Goal: Book appointment/travel/reservation

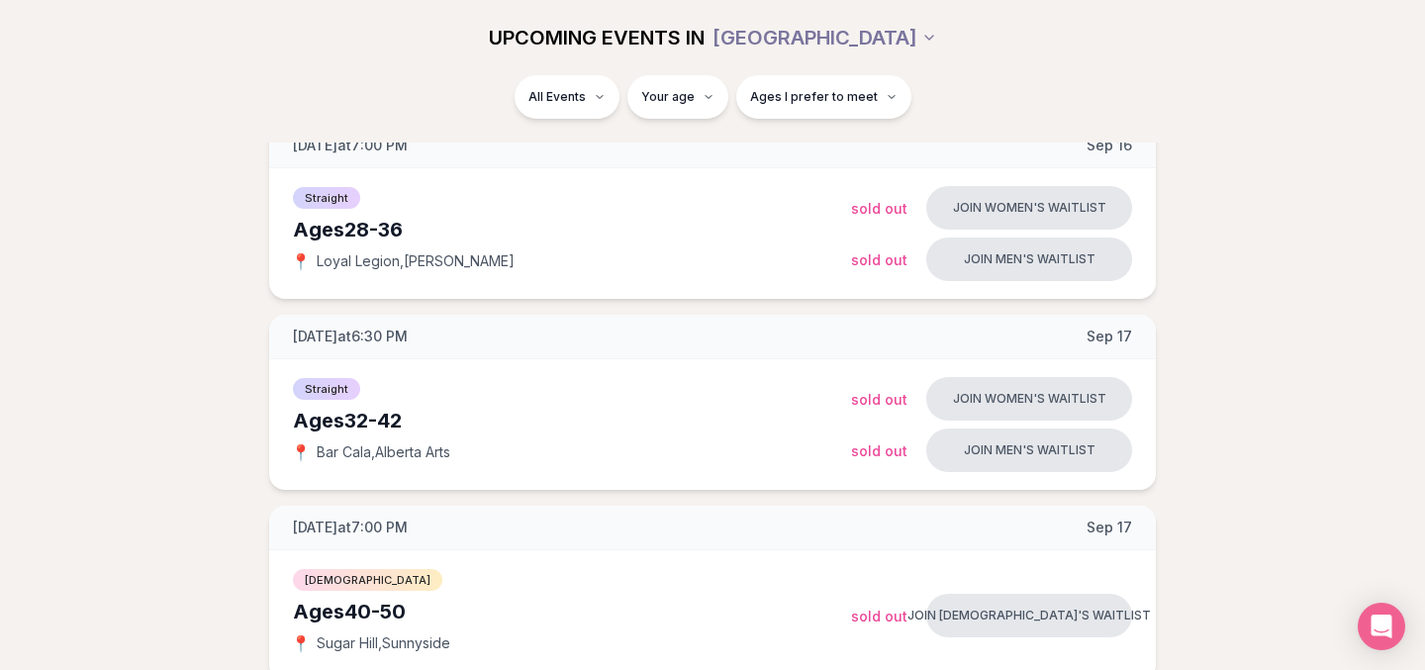
scroll to position [485, 0]
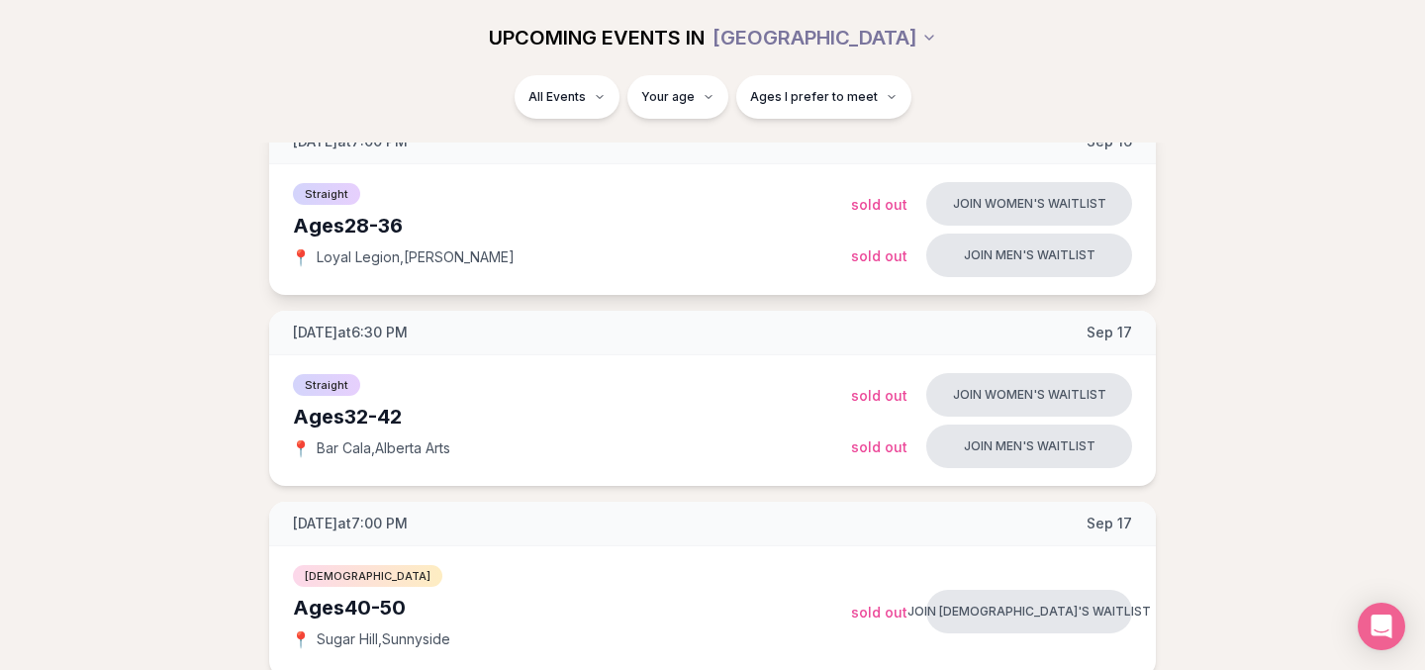
click at [318, 239] on div "Ages [DEMOGRAPHIC_DATA]" at bounding box center [572, 226] width 558 height 28
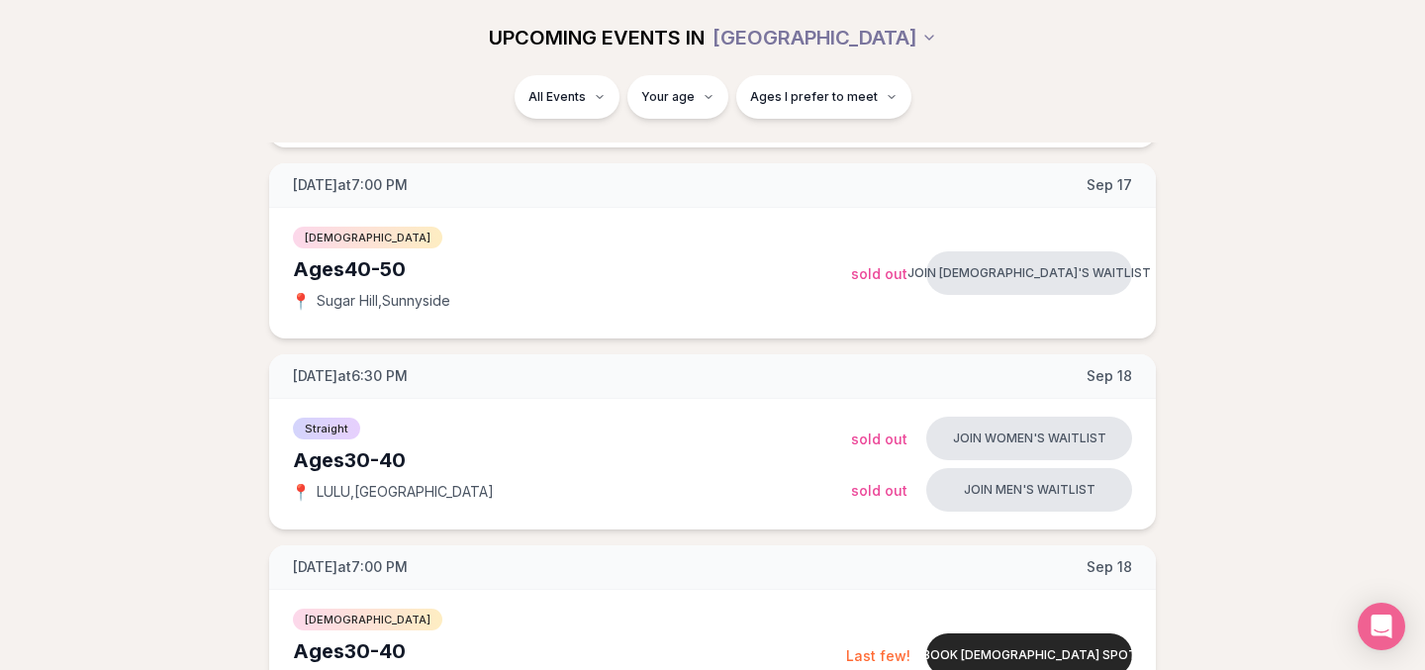
scroll to position [866, 0]
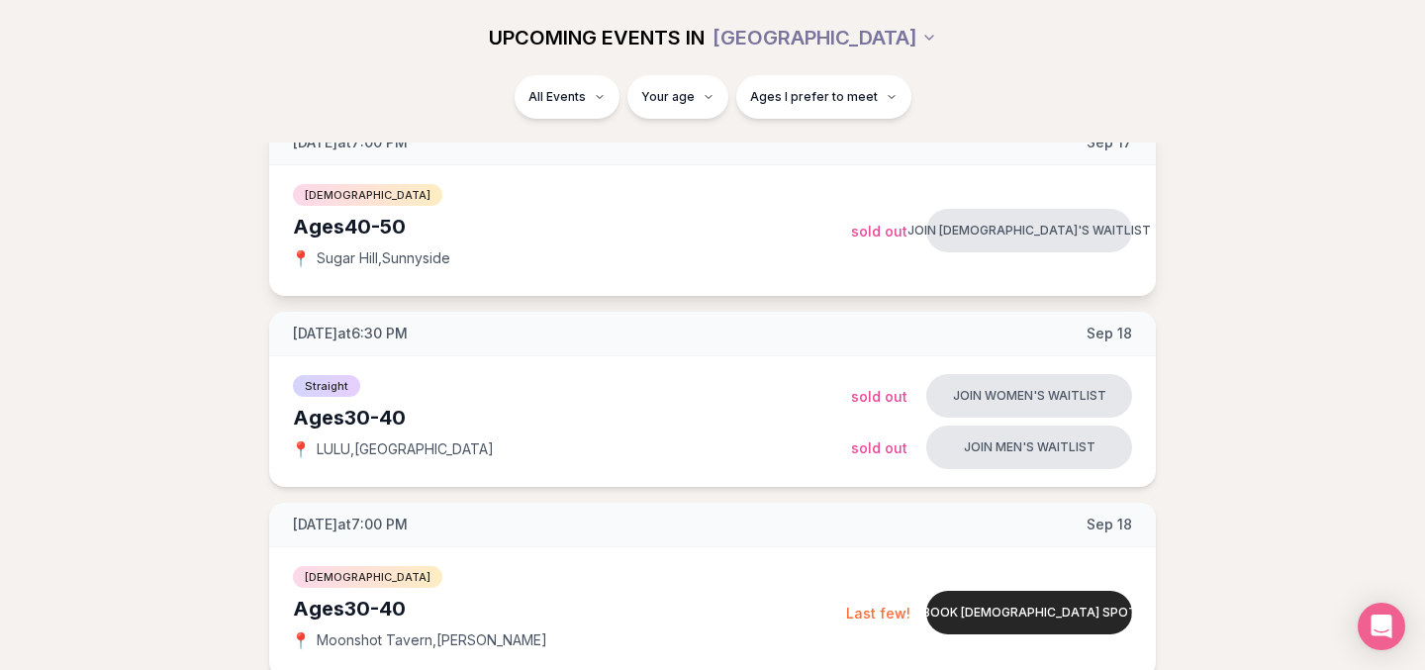
click at [313, 152] on span "[DATE] at 7:00 PM" at bounding box center [350, 143] width 115 height 20
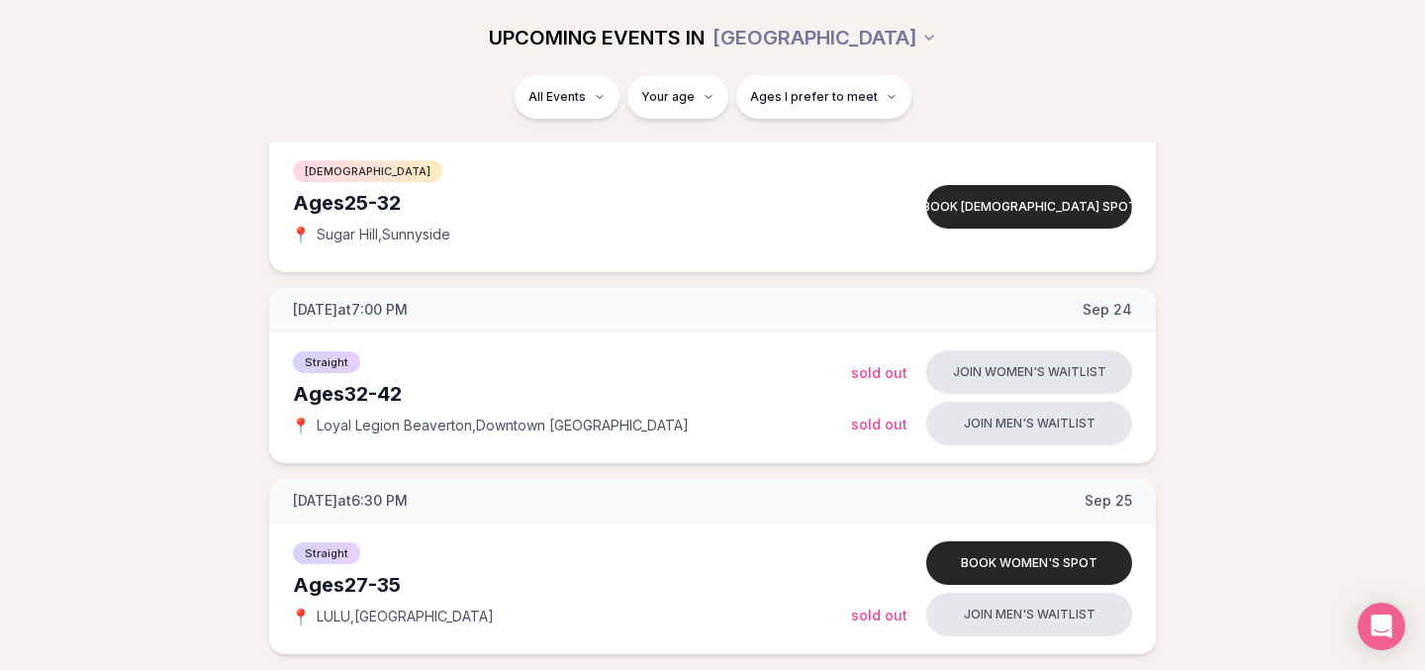
scroll to position [2225, 0]
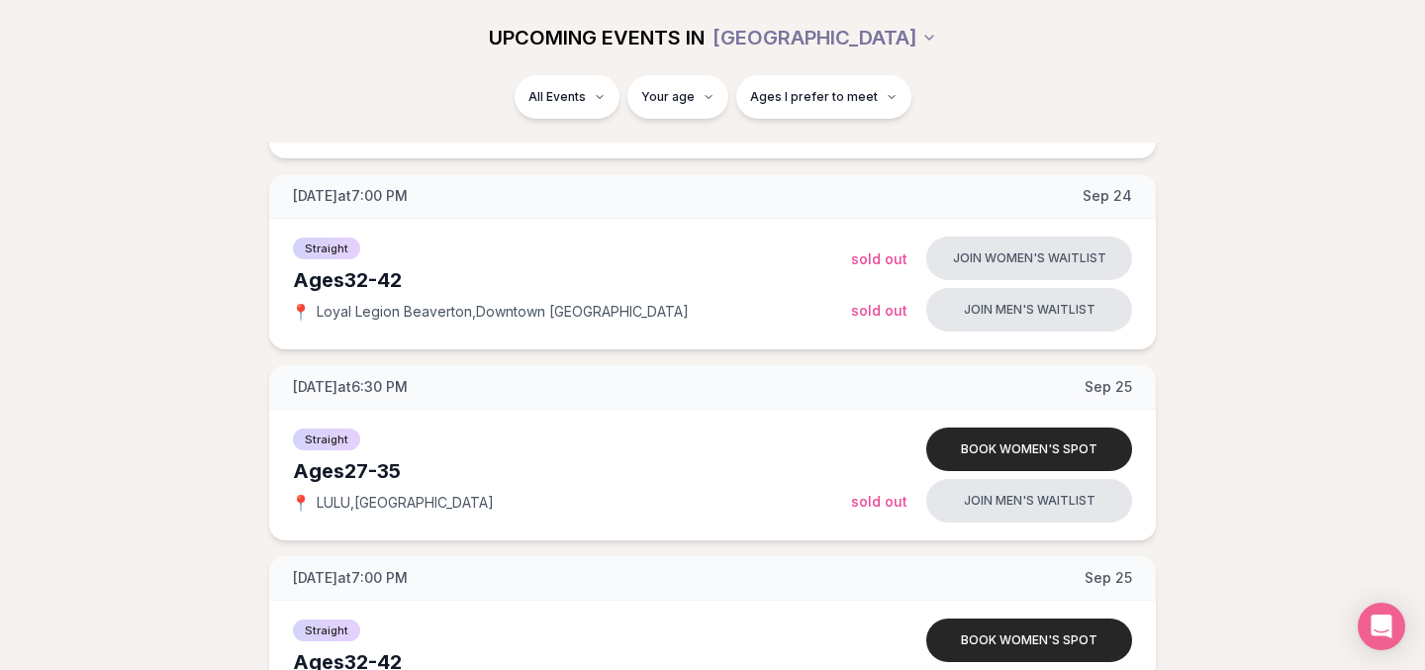
scroll to position [2347, 0]
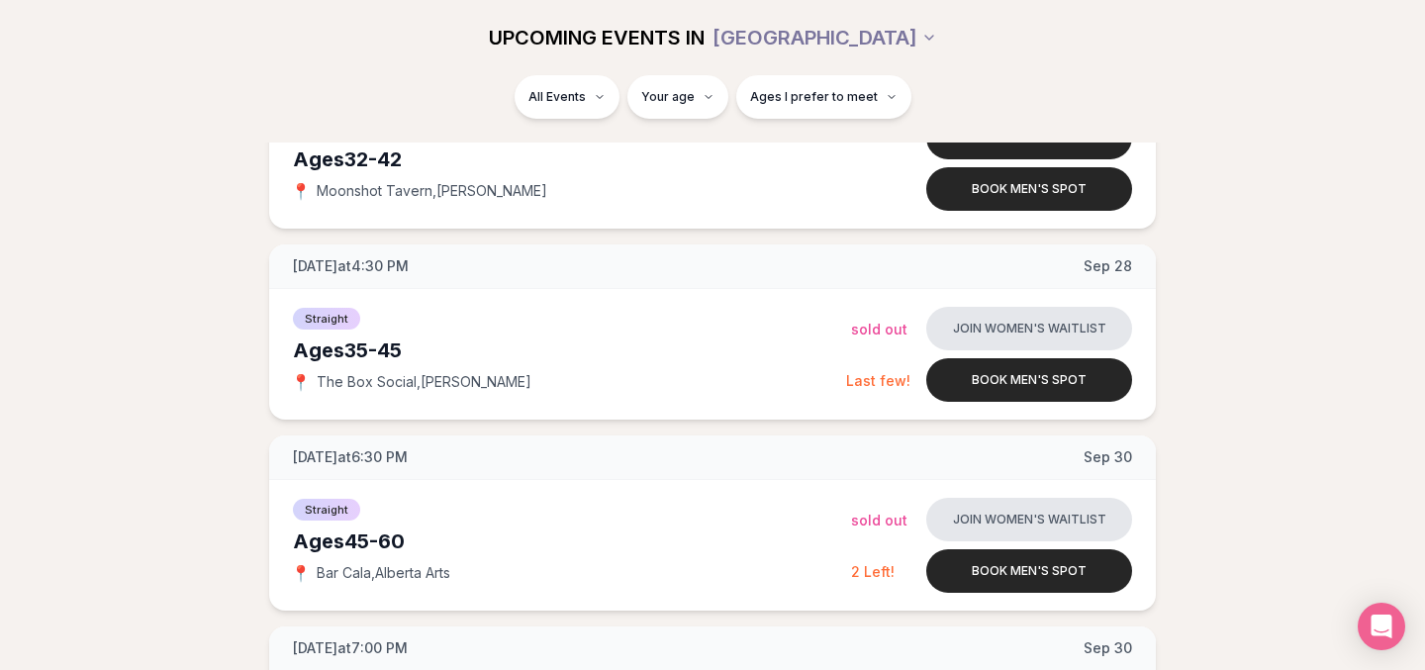
scroll to position [2860, 0]
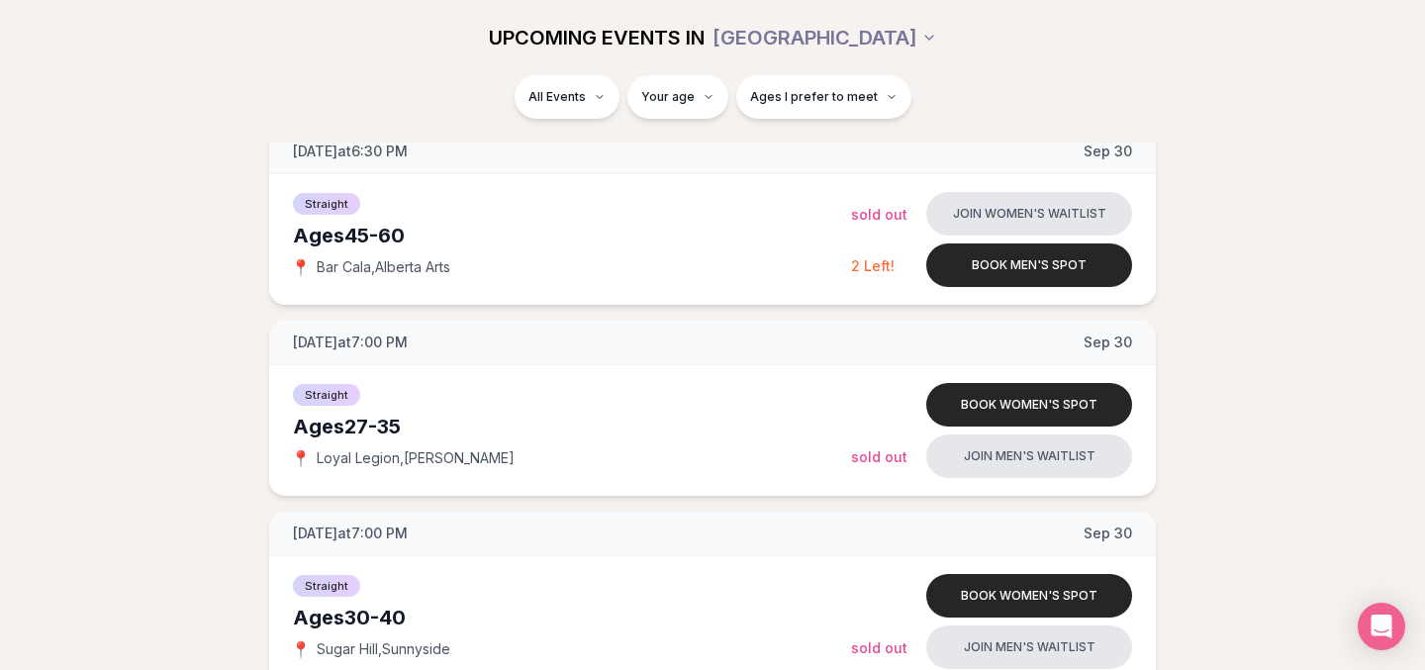
scroll to position [3155, 0]
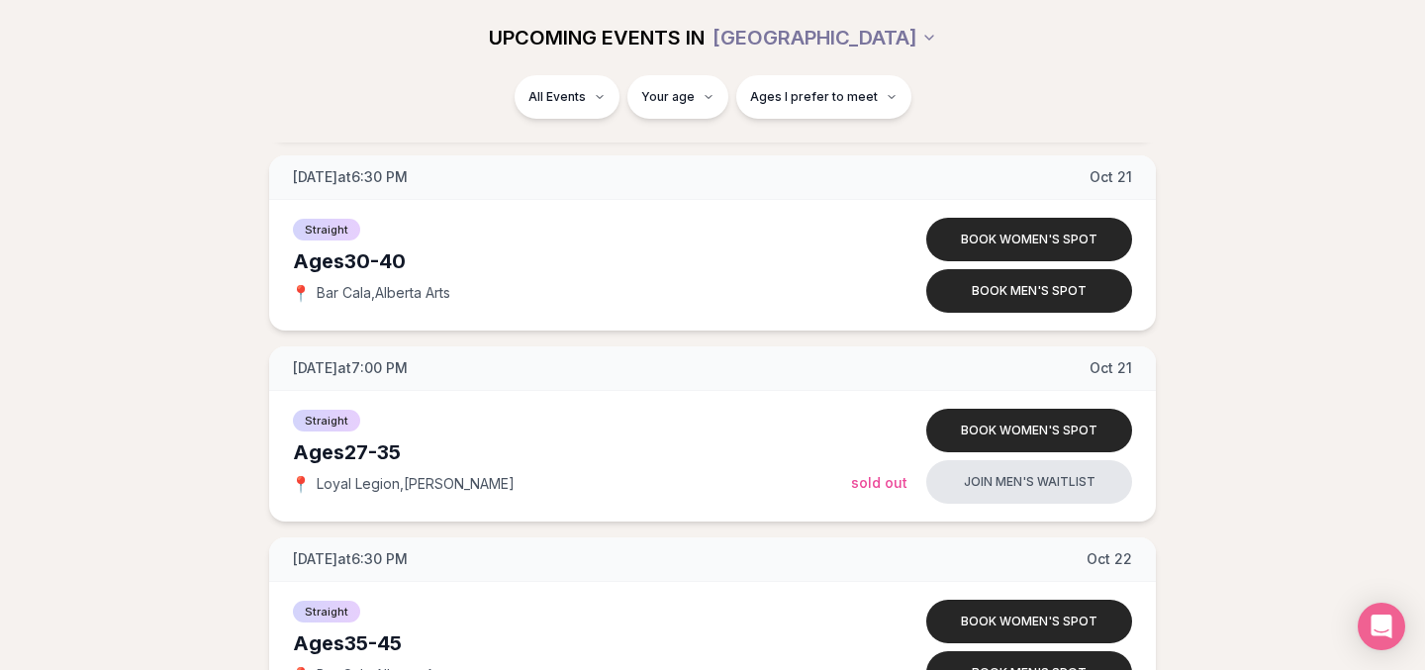
scroll to position [7327, 0]
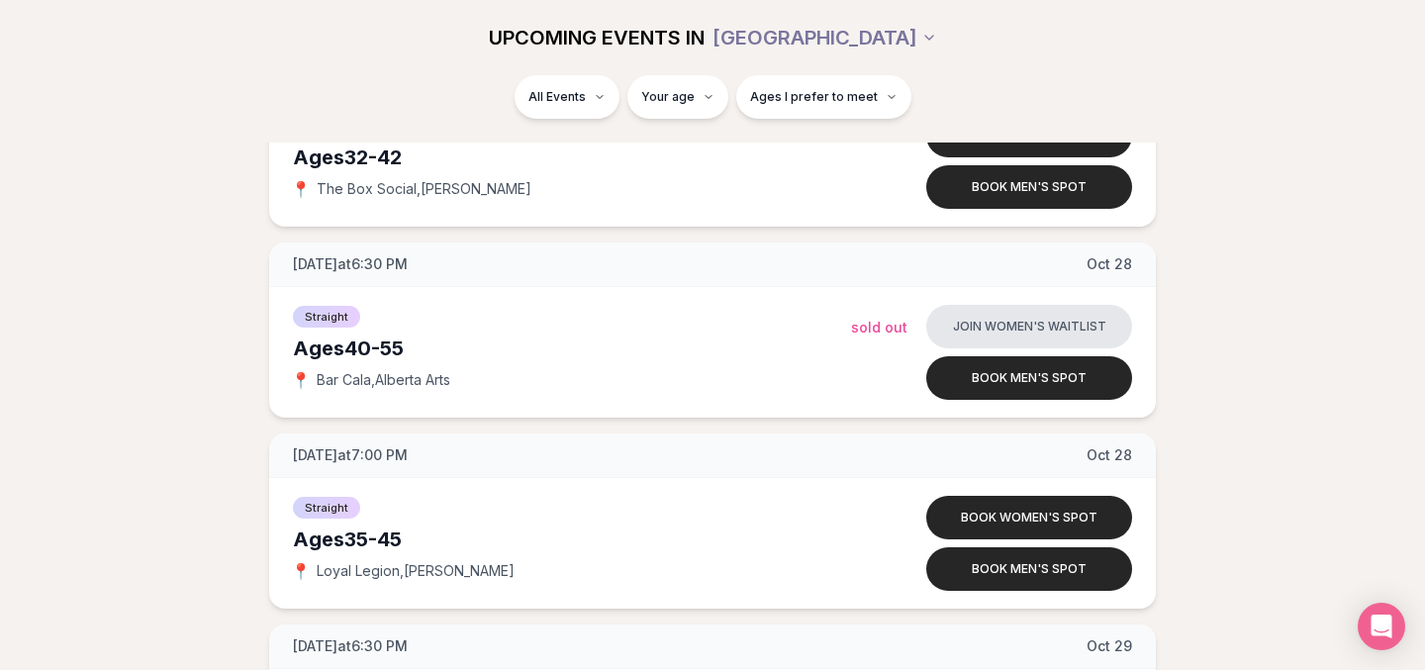
scroll to position [8767, 0]
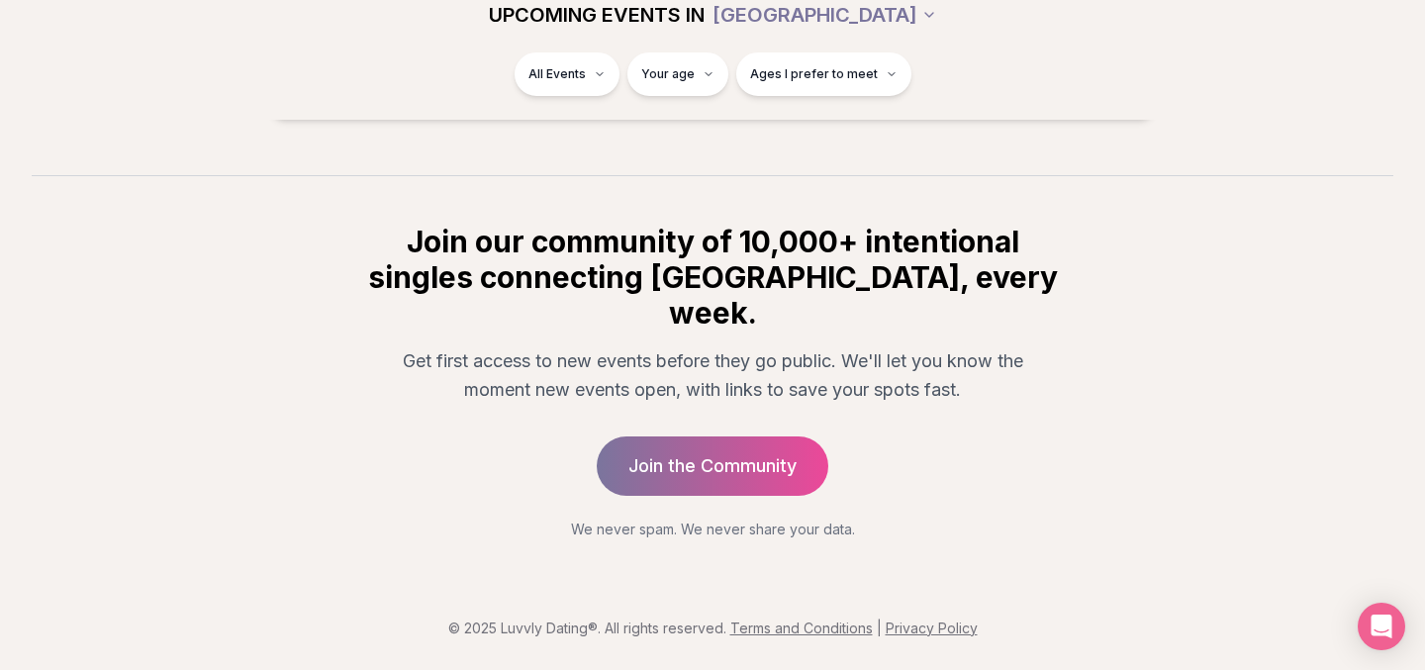
scroll to position [12600, 0]
